Goal: Task Accomplishment & Management: Use online tool/utility

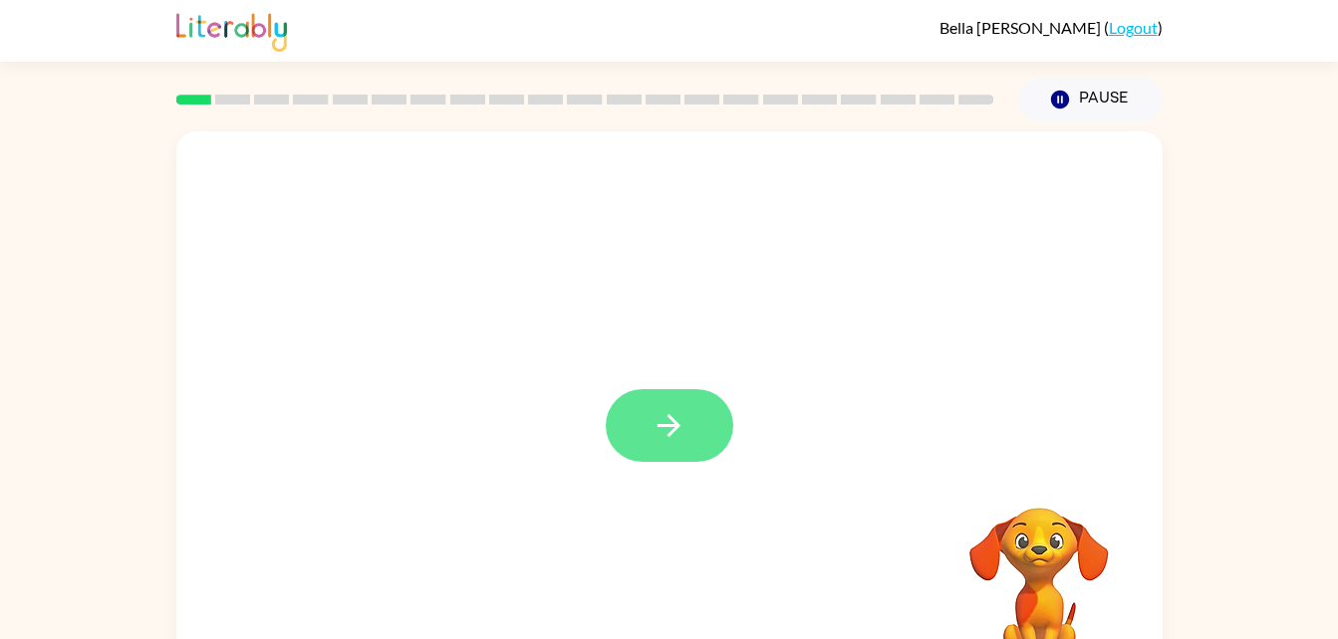
click at [671, 430] on icon "button" at bounding box center [668, 425] width 35 height 35
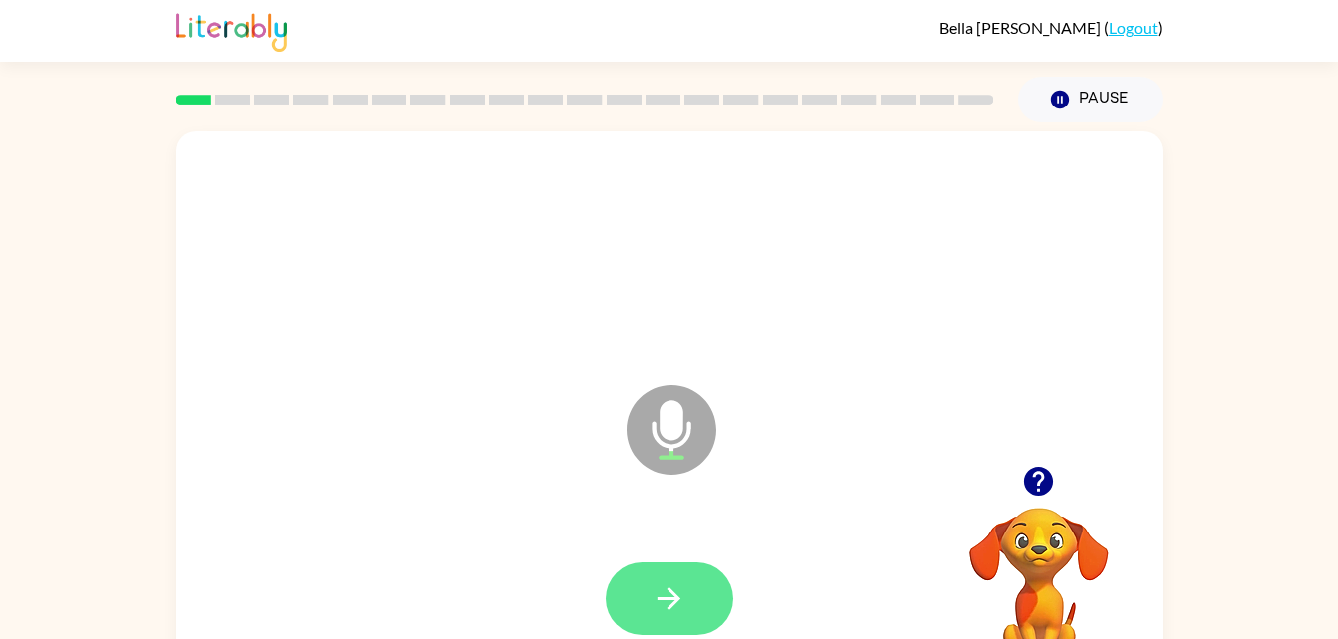
click at [689, 603] on button "button" at bounding box center [669, 599] width 127 height 73
click at [664, 614] on icon "button" at bounding box center [668, 599] width 35 height 35
click at [683, 567] on button "button" at bounding box center [669, 599] width 127 height 73
click at [691, 582] on button "button" at bounding box center [669, 599] width 127 height 73
click at [697, 591] on button "button" at bounding box center [669, 599] width 127 height 73
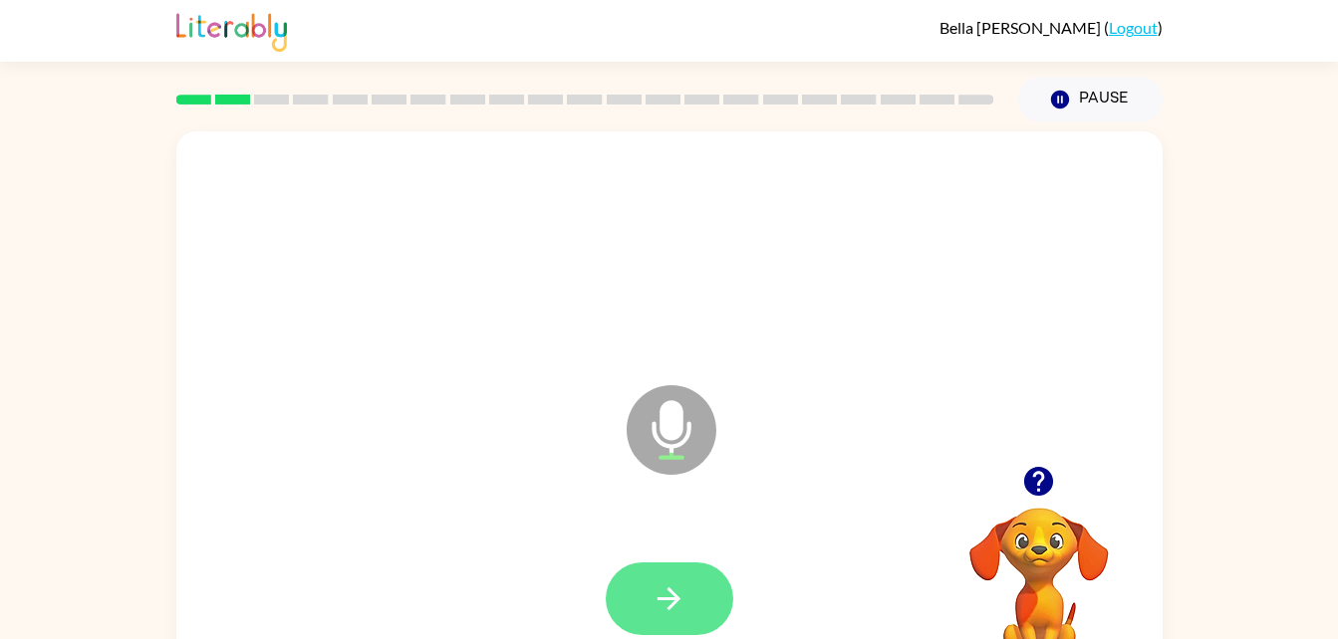
click at [687, 591] on button "button" at bounding box center [669, 599] width 127 height 73
click at [692, 598] on button "button" at bounding box center [669, 599] width 127 height 73
click at [685, 587] on icon "button" at bounding box center [668, 599] width 35 height 35
click at [687, 596] on button "button" at bounding box center [669, 599] width 127 height 73
click at [669, 620] on button "button" at bounding box center [669, 599] width 127 height 73
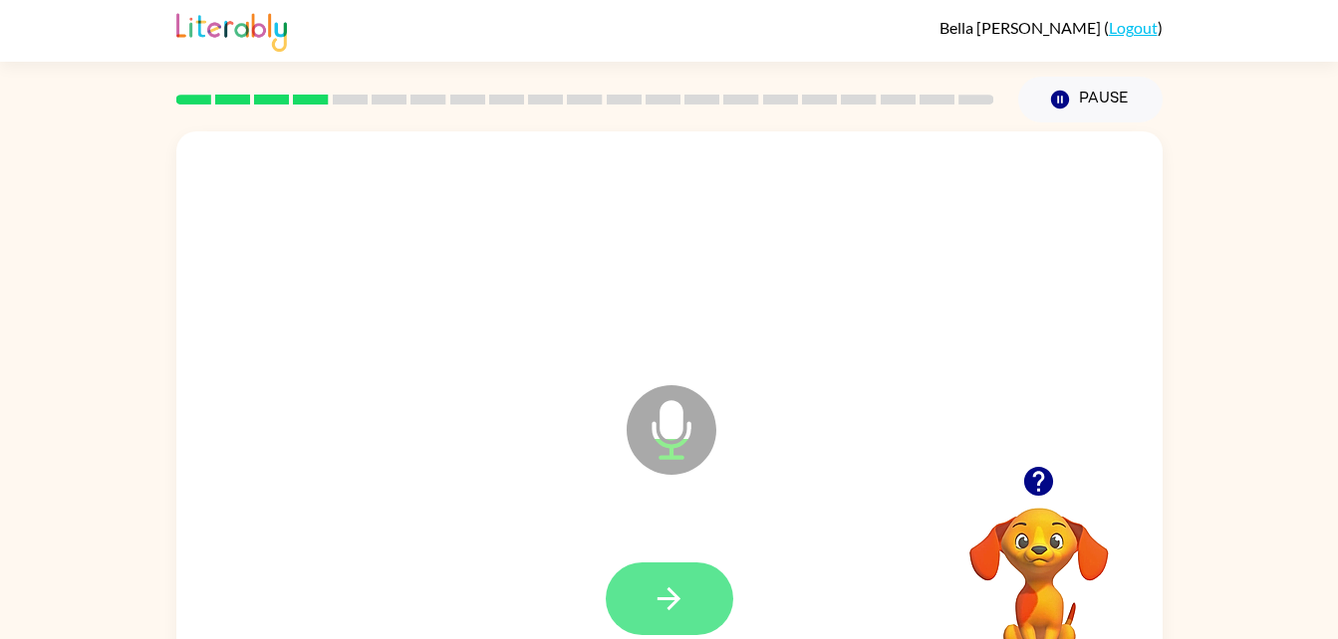
click at [677, 598] on icon "button" at bounding box center [668, 599] width 23 height 23
click at [681, 592] on icon "button" at bounding box center [668, 599] width 35 height 35
click at [696, 581] on button "button" at bounding box center [669, 599] width 127 height 73
click at [699, 584] on button "button" at bounding box center [669, 599] width 127 height 73
click at [690, 591] on button "button" at bounding box center [669, 599] width 127 height 73
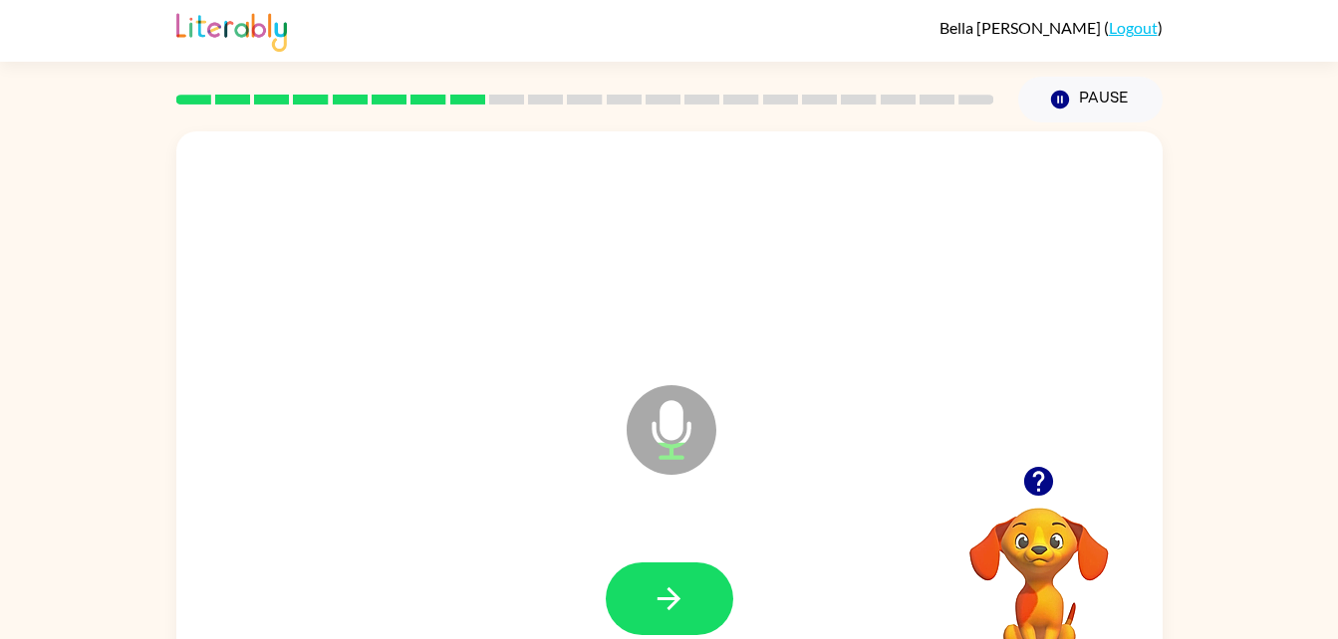
click at [673, 548] on div at bounding box center [669, 599] width 946 height 163
click at [676, 602] on icon "button" at bounding box center [668, 599] width 23 height 23
click at [672, 591] on icon "button" at bounding box center [668, 599] width 35 height 35
click at [659, 612] on icon "button" at bounding box center [668, 599] width 35 height 35
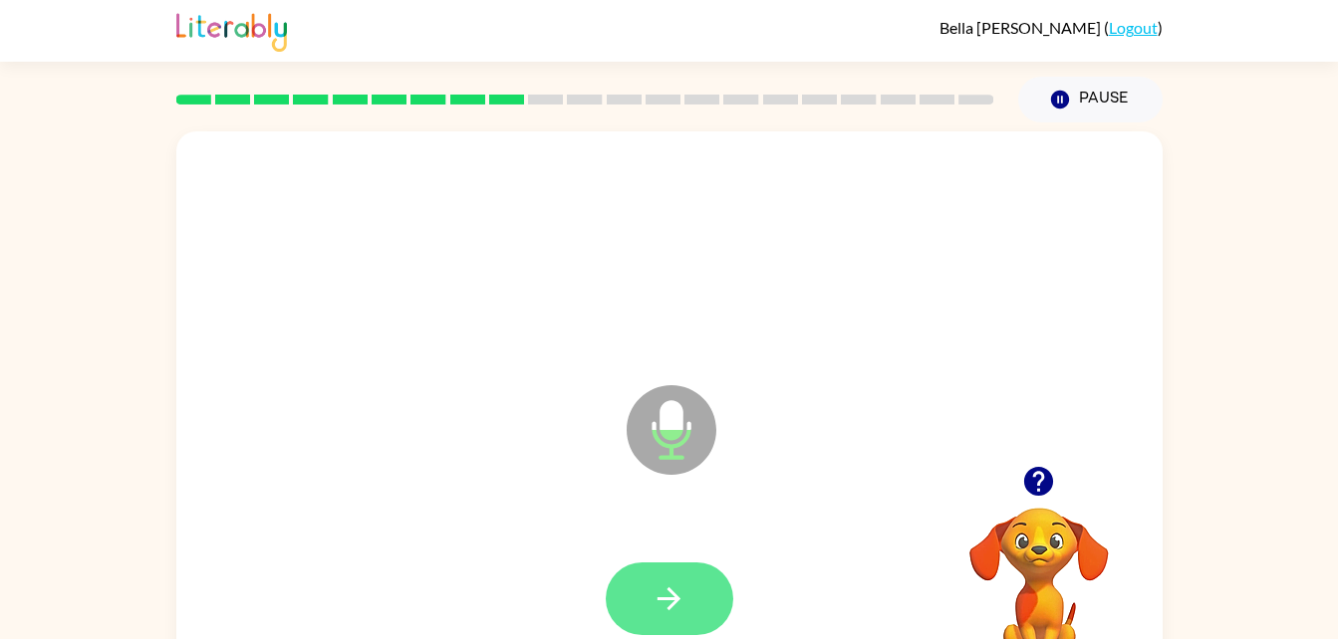
click at [661, 576] on button "button" at bounding box center [669, 599] width 127 height 73
click at [696, 595] on button "button" at bounding box center [669, 599] width 127 height 73
click at [666, 598] on icon "button" at bounding box center [668, 599] width 23 height 23
click at [657, 591] on icon "button" at bounding box center [668, 599] width 35 height 35
click at [669, 600] on icon "button" at bounding box center [668, 599] width 23 height 23
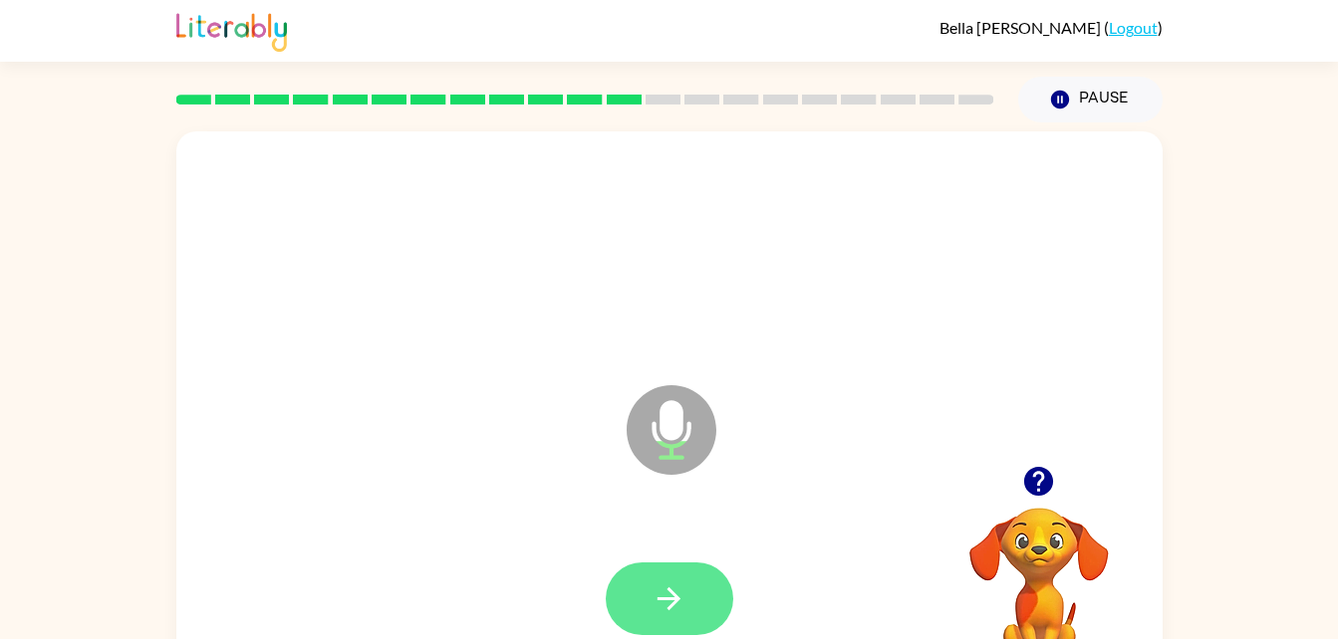
click at [684, 591] on icon "button" at bounding box center [668, 599] width 35 height 35
click at [675, 598] on icon "button" at bounding box center [668, 599] width 23 height 23
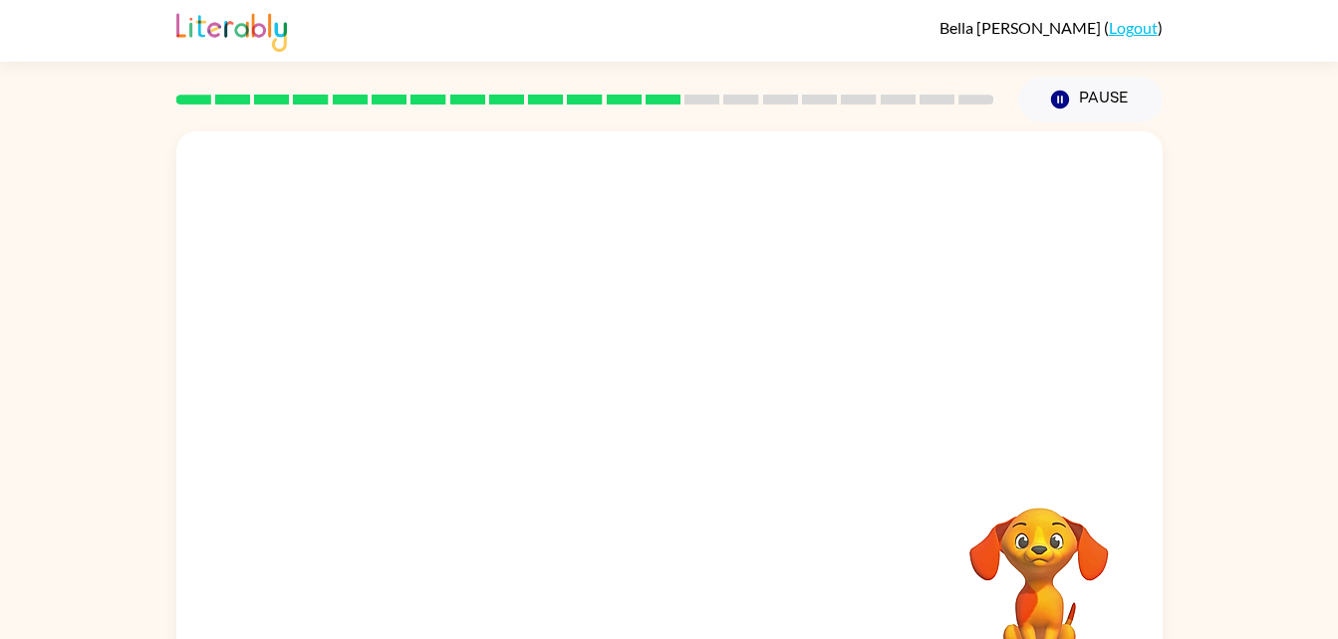
click at [571, 363] on div at bounding box center [669, 298] width 986 height 335
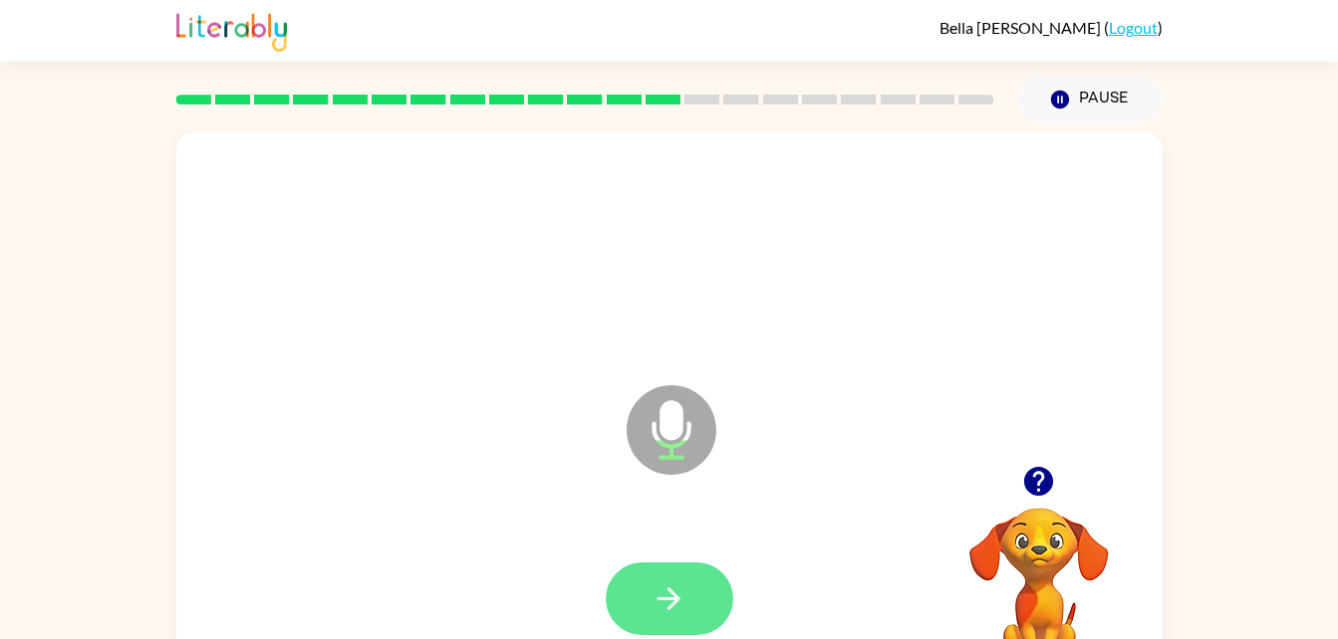
click at [674, 591] on icon "button" at bounding box center [668, 599] width 35 height 35
click at [681, 571] on button "button" at bounding box center [669, 599] width 127 height 73
click at [689, 596] on button "button" at bounding box center [669, 599] width 127 height 73
click at [685, 609] on icon "button" at bounding box center [668, 599] width 35 height 35
click at [697, 582] on button "button" at bounding box center [669, 599] width 127 height 73
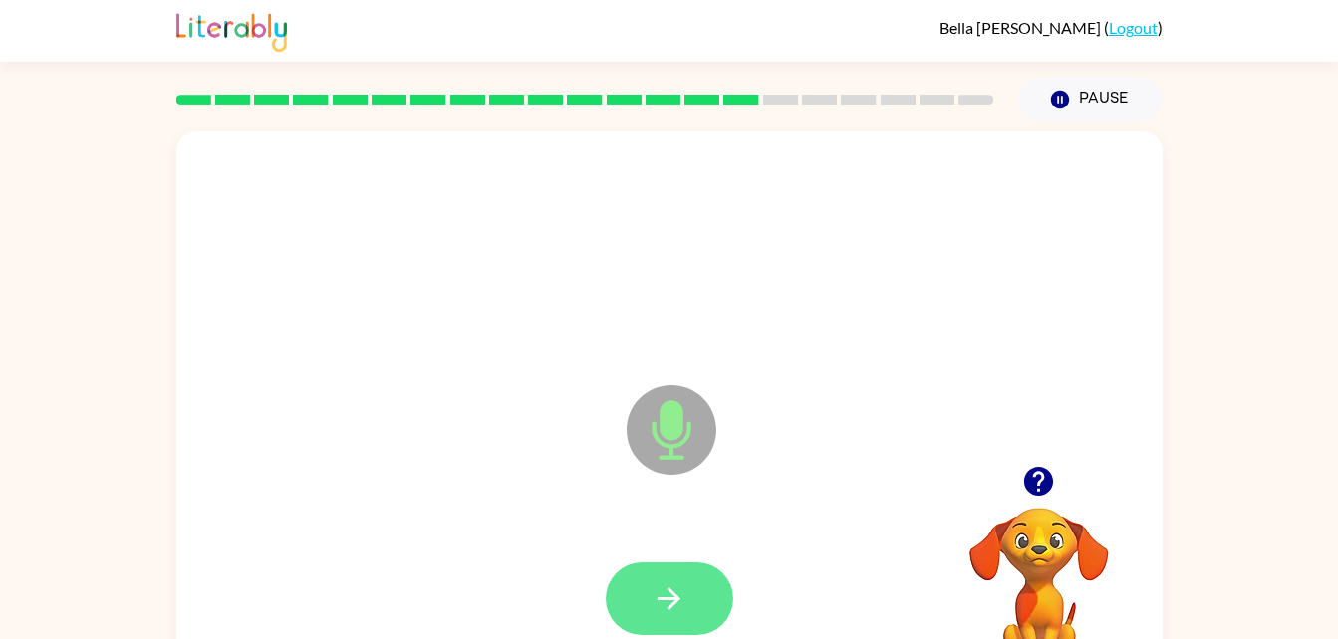
click at [688, 601] on button "button" at bounding box center [669, 599] width 127 height 73
click at [685, 612] on icon "button" at bounding box center [668, 599] width 35 height 35
click at [691, 584] on button "button" at bounding box center [669, 599] width 127 height 73
click at [696, 587] on button "button" at bounding box center [669, 599] width 127 height 73
click at [682, 587] on icon "button" at bounding box center [668, 599] width 35 height 35
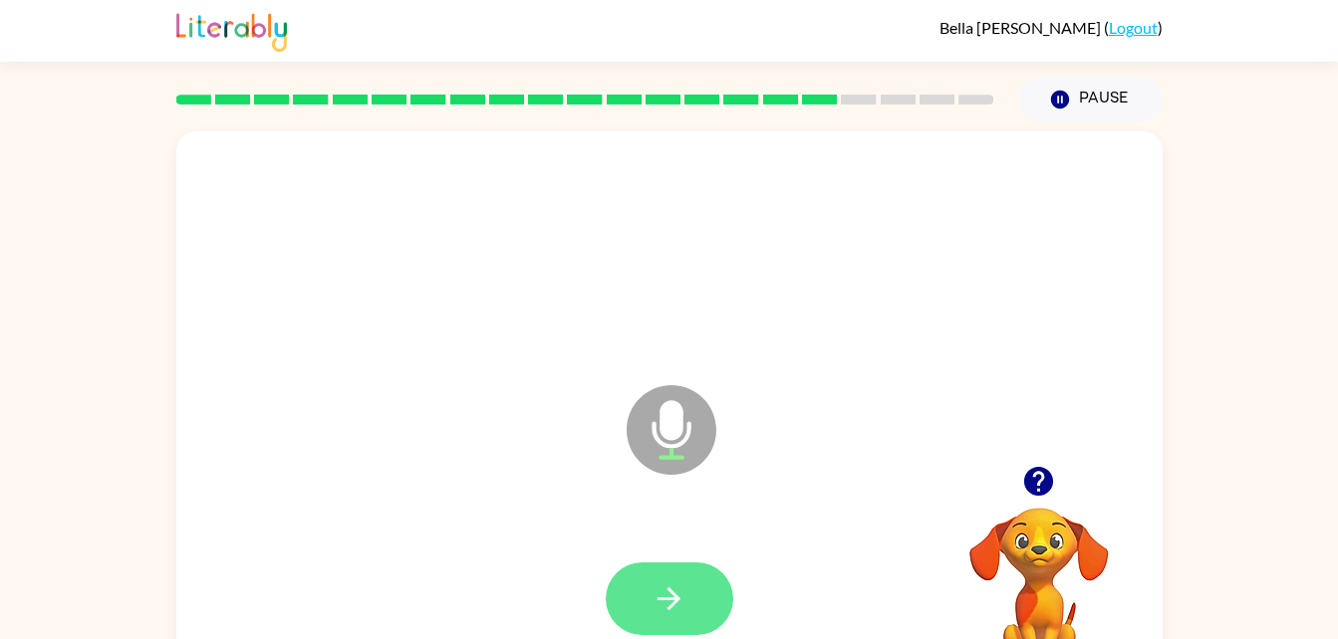
click at [689, 598] on button "button" at bounding box center [669, 599] width 127 height 73
click at [682, 595] on icon "button" at bounding box center [668, 599] width 35 height 35
click at [719, 608] on button "button" at bounding box center [669, 599] width 127 height 73
click at [694, 619] on button "button" at bounding box center [669, 599] width 127 height 73
click at [648, 609] on button "button" at bounding box center [669, 599] width 127 height 73
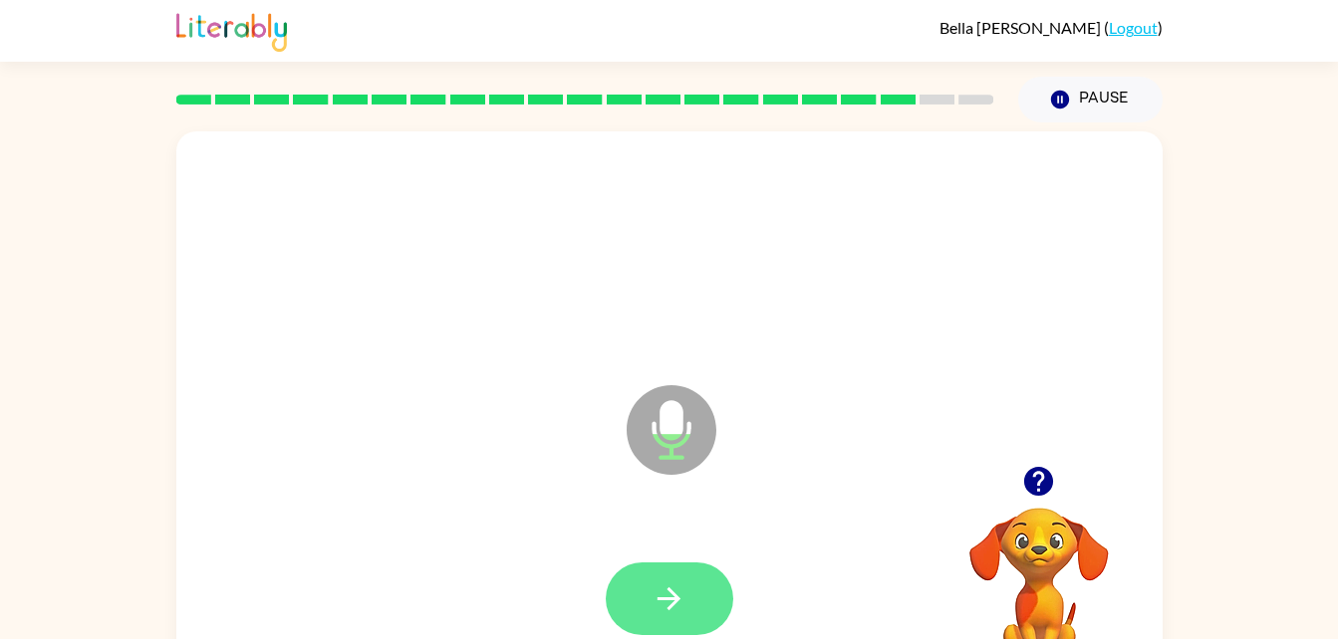
click at [671, 590] on icon "button" at bounding box center [668, 599] width 35 height 35
click at [662, 596] on icon "button" at bounding box center [668, 599] width 35 height 35
click at [683, 575] on button "button" at bounding box center [669, 599] width 127 height 73
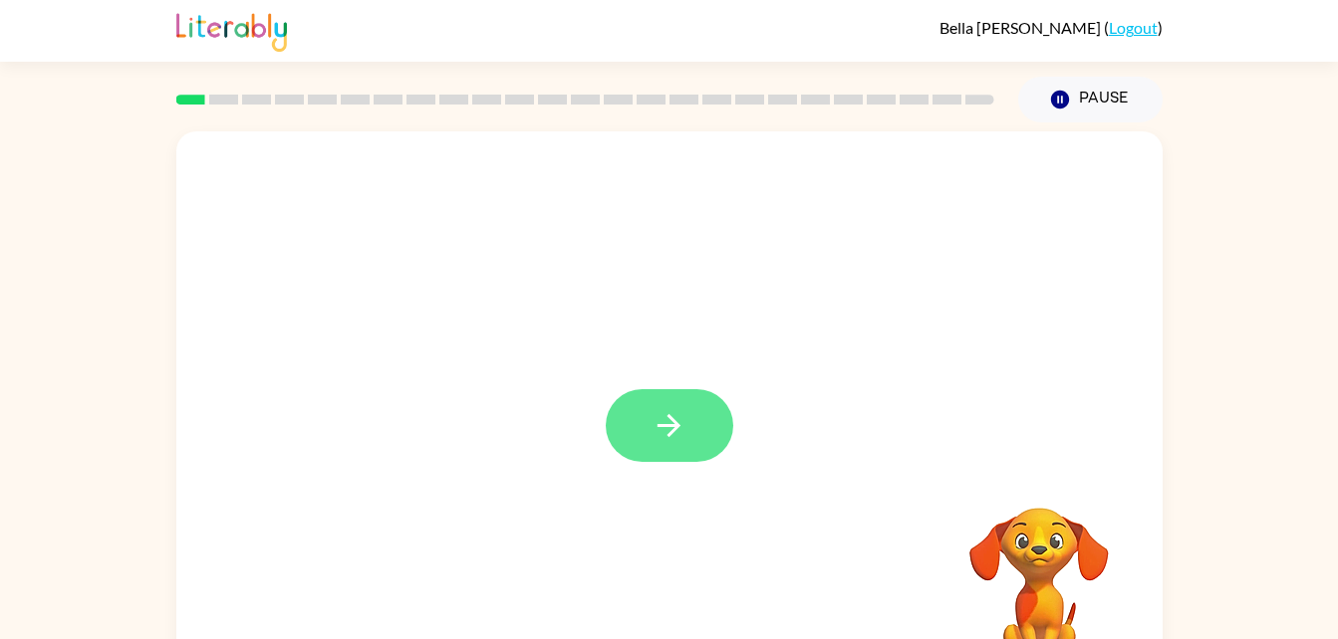
click at [708, 437] on button "button" at bounding box center [669, 425] width 127 height 73
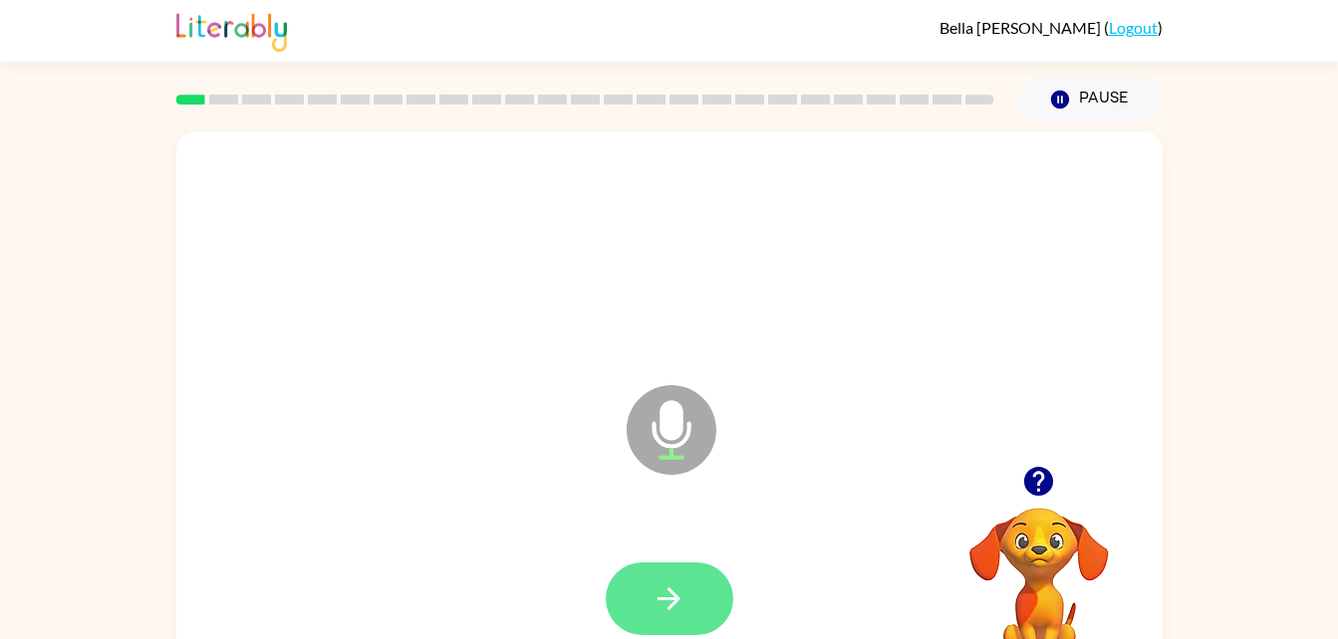
click at [675, 606] on icon "button" at bounding box center [668, 599] width 35 height 35
click at [693, 601] on button "button" at bounding box center [669, 599] width 127 height 73
click at [668, 609] on icon "button" at bounding box center [668, 599] width 23 height 23
click at [678, 590] on icon "button" at bounding box center [668, 599] width 35 height 35
click at [700, 585] on button "button" at bounding box center [669, 599] width 127 height 73
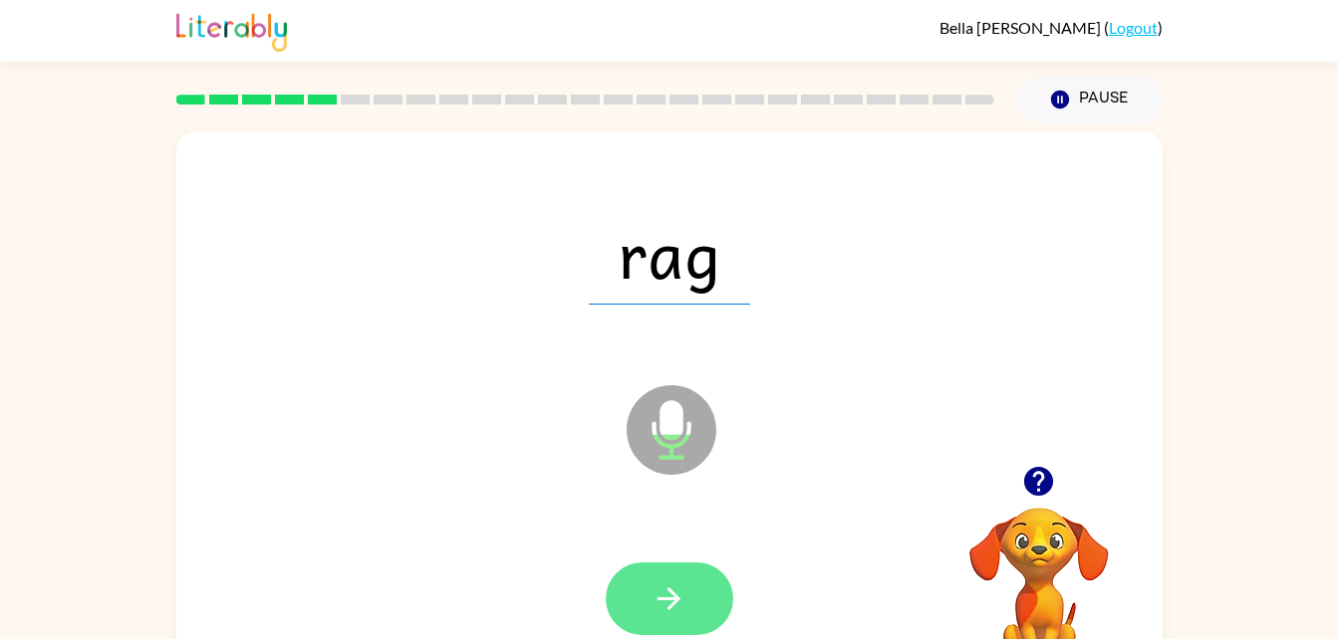
click at [683, 596] on icon "button" at bounding box center [668, 599] width 35 height 35
click at [695, 605] on button "button" at bounding box center [669, 599] width 127 height 73
click at [686, 603] on button "button" at bounding box center [669, 599] width 127 height 73
click at [680, 588] on icon "button" at bounding box center [668, 599] width 35 height 35
click at [667, 607] on icon "button" at bounding box center [668, 599] width 35 height 35
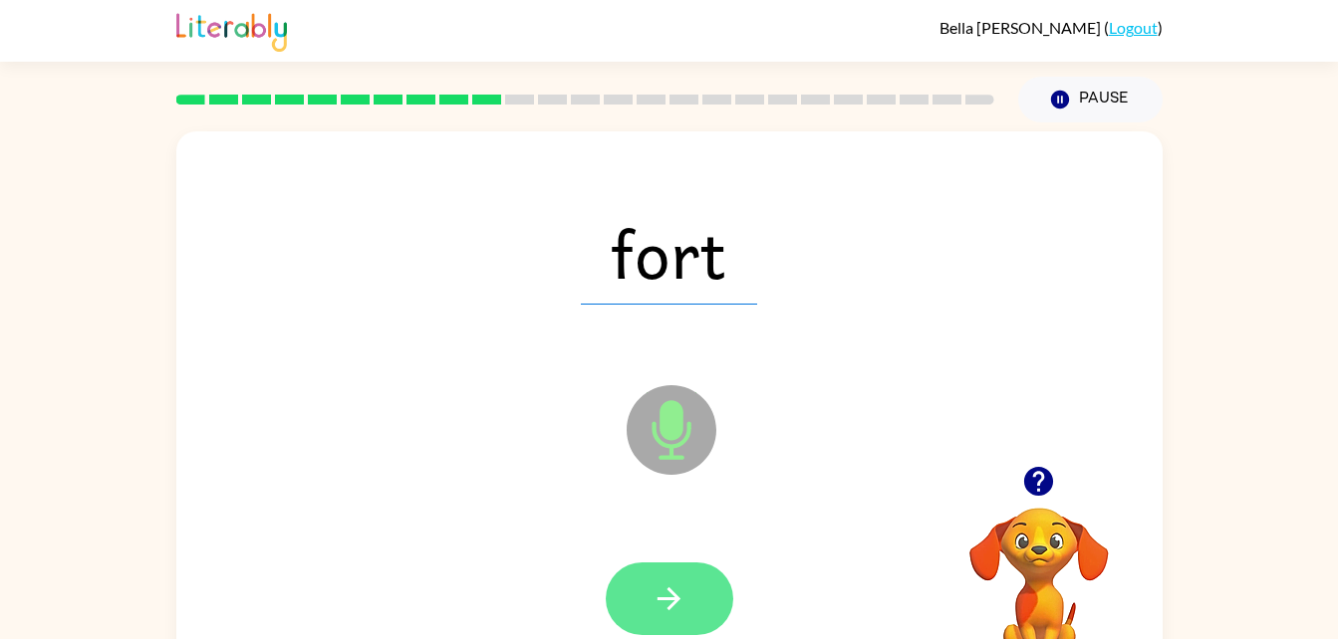
click at [704, 571] on button "button" at bounding box center [669, 599] width 127 height 73
click at [685, 590] on icon "button" at bounding box center [668, 599] width 35 height 35
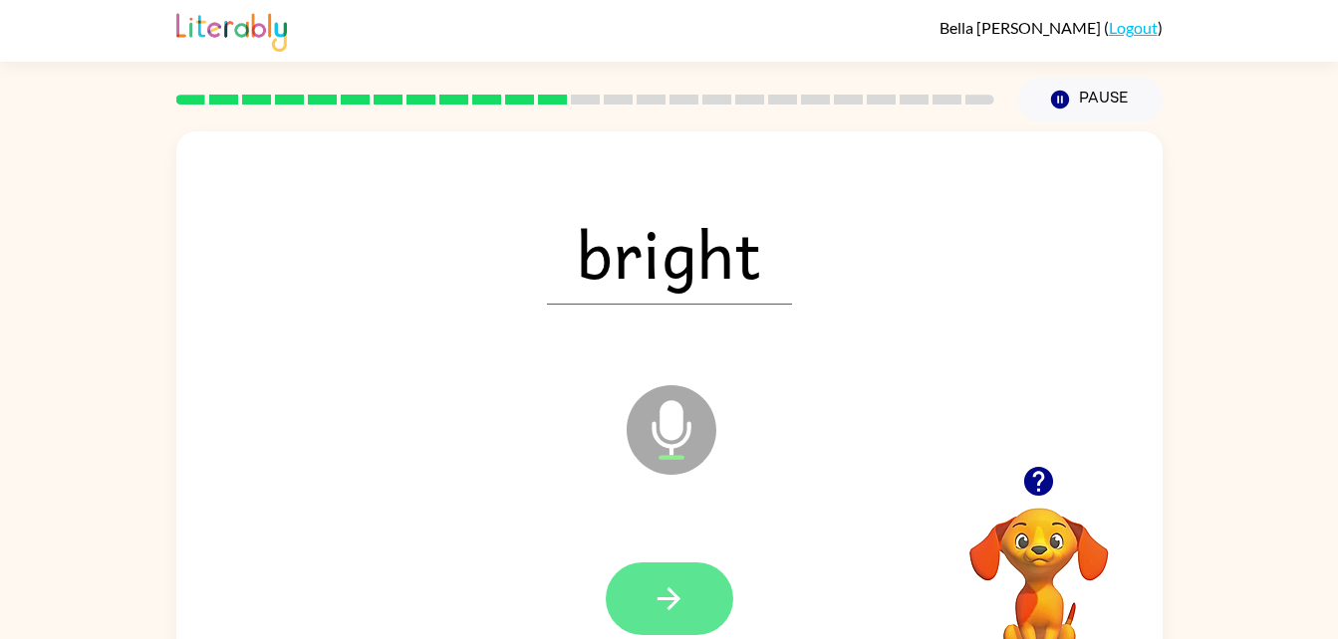
click at [669, 597] on icon "button" at bounding box center [668, 599] width 35 height 35
click at [701, 591] on button "button" at bounding box center [669, 599] width 127 height 73
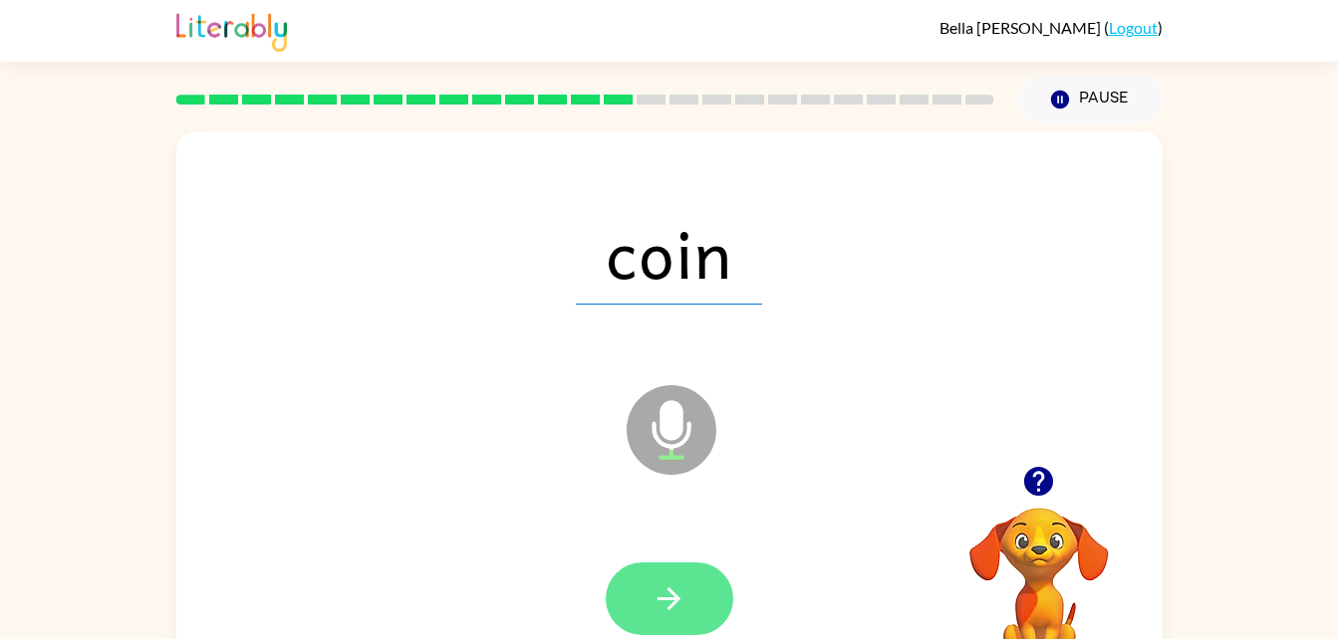
click at [666, 600] on icon "button" at bounding box center [668, 599] width 23 height 23
click at [684, 603] on icon "button" at bounding box center [668, 599] width 35 height 35
click at [704, 607] on button "button" at bounding box center [669, 599] width 127 height 73
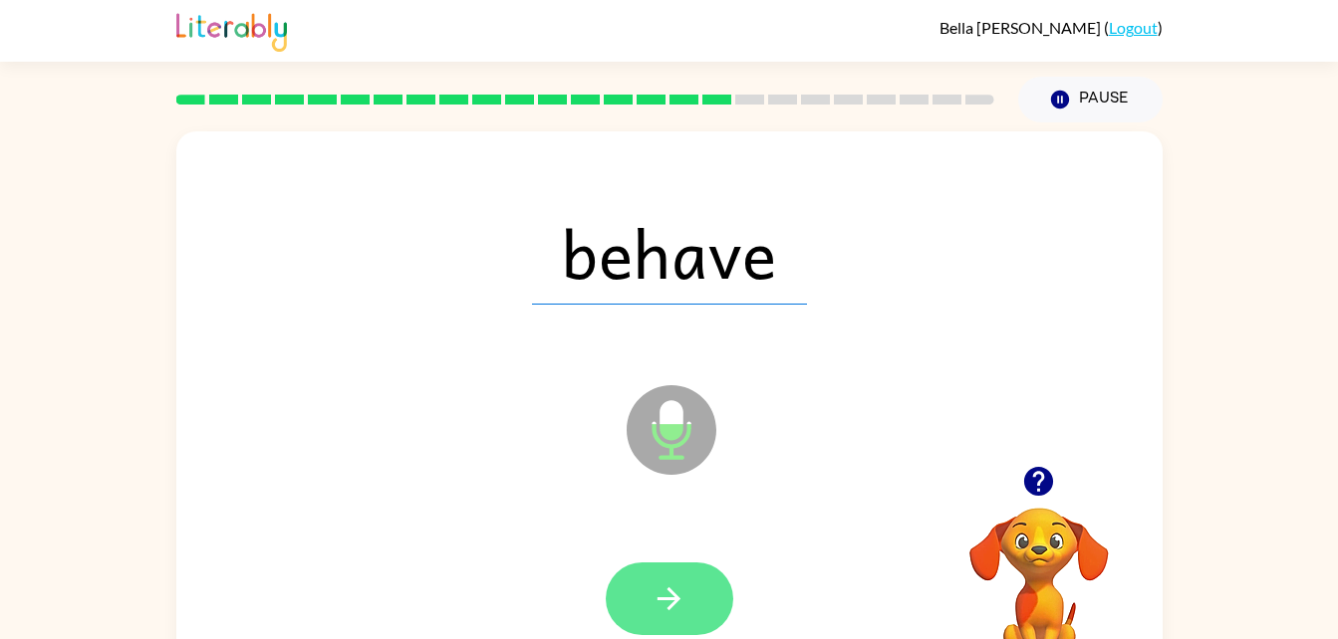
click at [674, 585] on icon "button" at bounding box center [668, 599] width 35 height 35
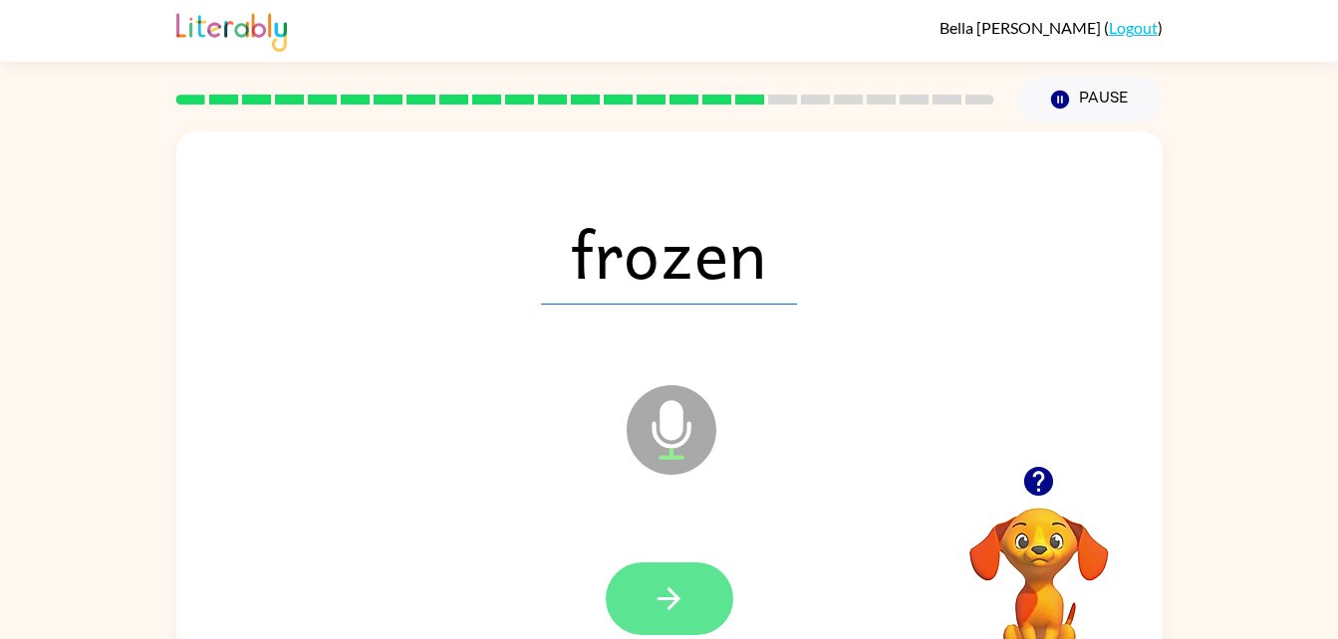
click at [687, 605] on button "button" at bounding box center [669, 599] width 127 height 73
click at [662, 582] on icon "button" at bounding box center [668, 599] width 35 height 35
click at [701, 576] on button "button" at bounding box center [669, 599] width 127 height 73
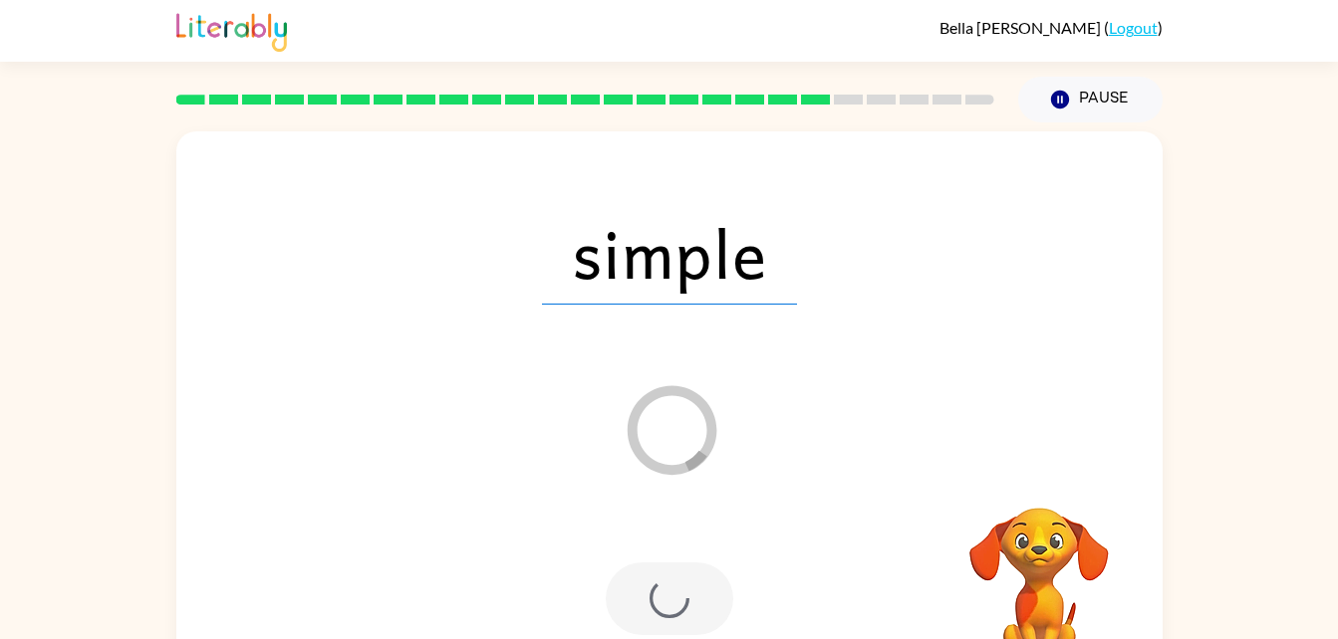
click at [653, 586] on div at bounding box center [669, 599] width 127 height 73
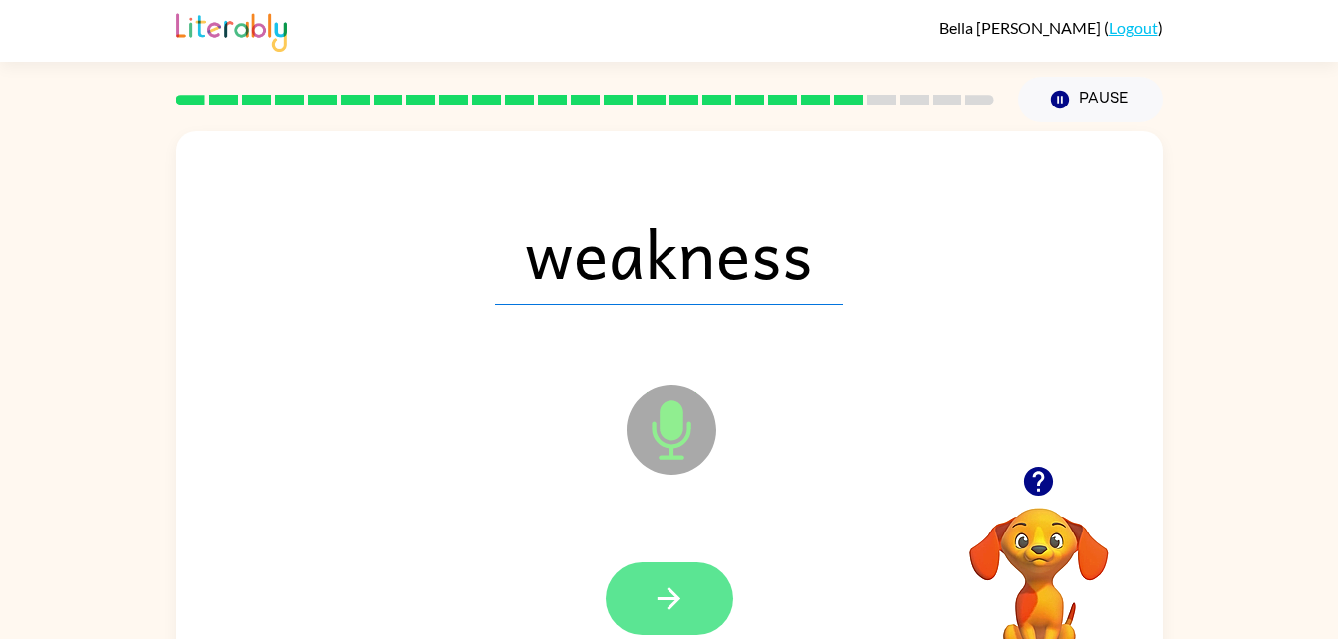
click at [674, 598] on icon "button" at bounding box center [668, 599] width 23 height 23
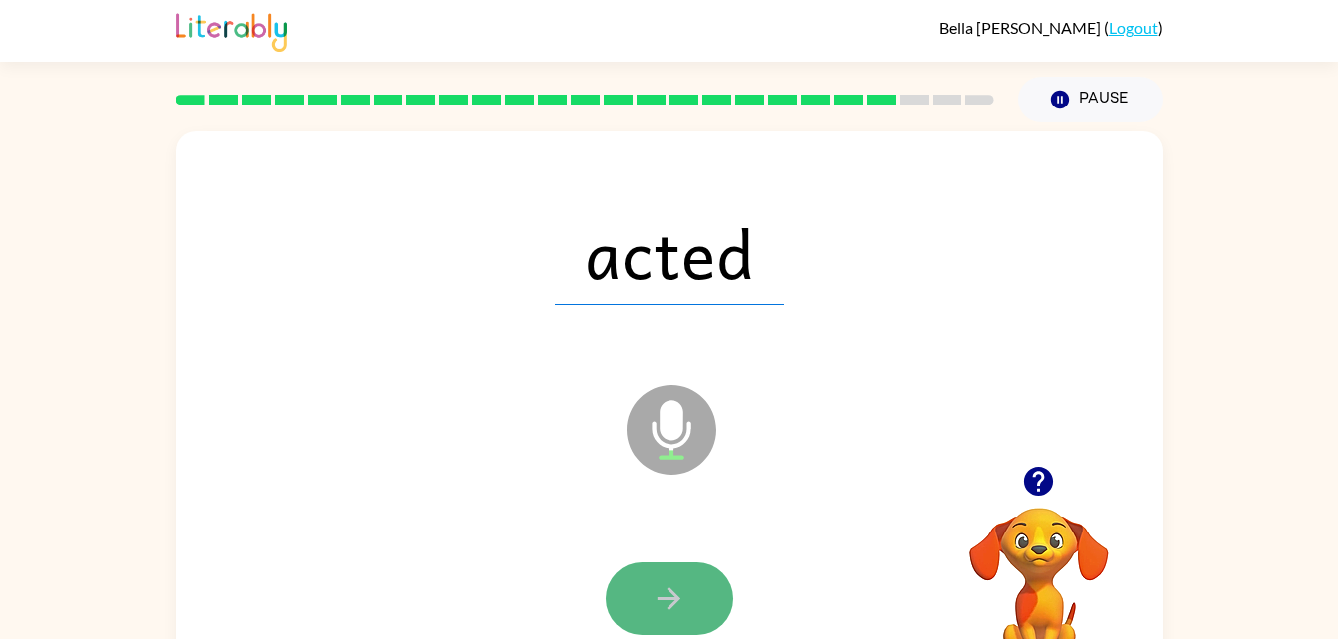
click at [686, 606] on button "button" at bounding box center [669, 599] width 127 height 73
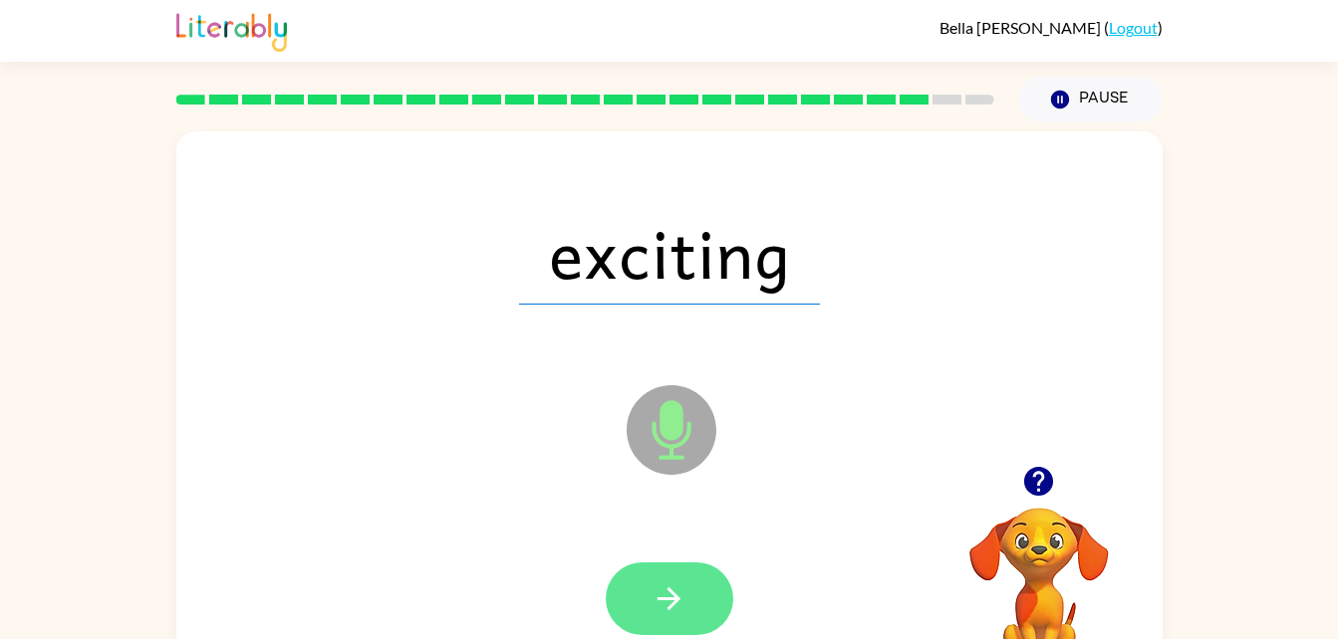
click at [697, 575] on button "button" at bounding box center [669, 599] width 127 height 73
click at [671, 600] on icon "button" at bounding box center [668, 599] width 23 height 23
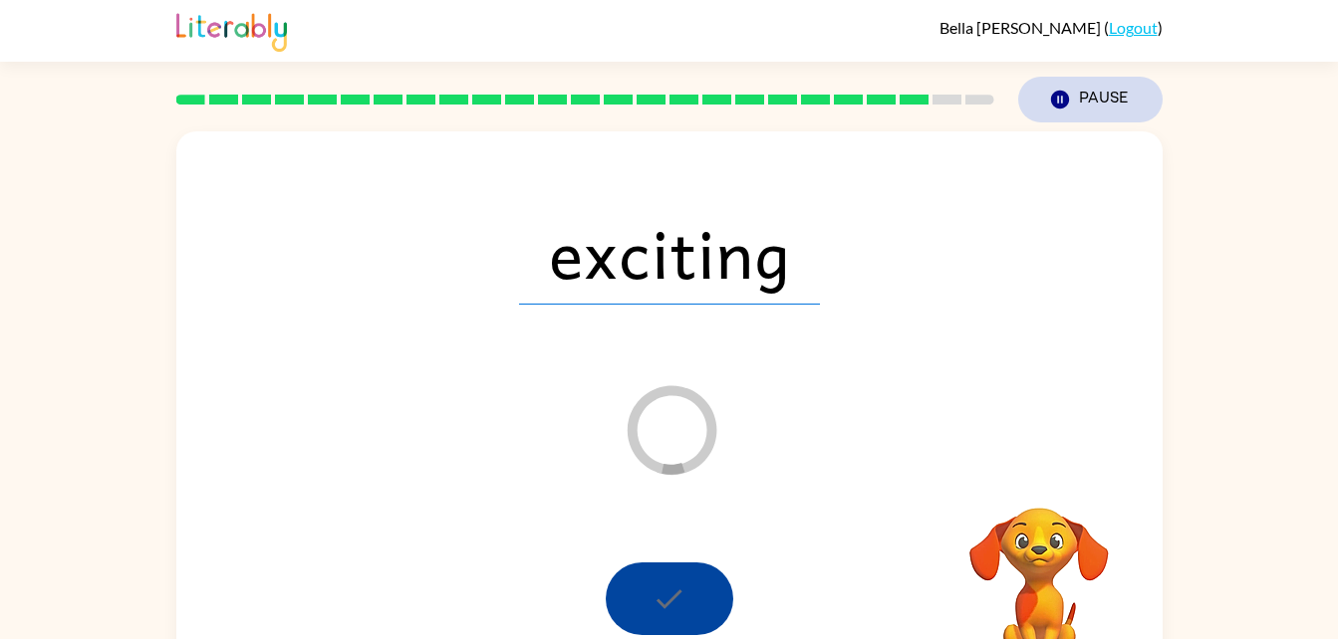
click at [1078, 105] on button "Pause Pause" at bounding box center [1090, 100] width 144 height 46
click at [1041, 105] on button "Pause Pause" at bounding box center [1090, 100] width 144 height 46
click at [1062, 103] on icon "Pause" at bounding box center [1060, 100] width 22 height 22
